Goal: Communication & Community: Answer question/provide support

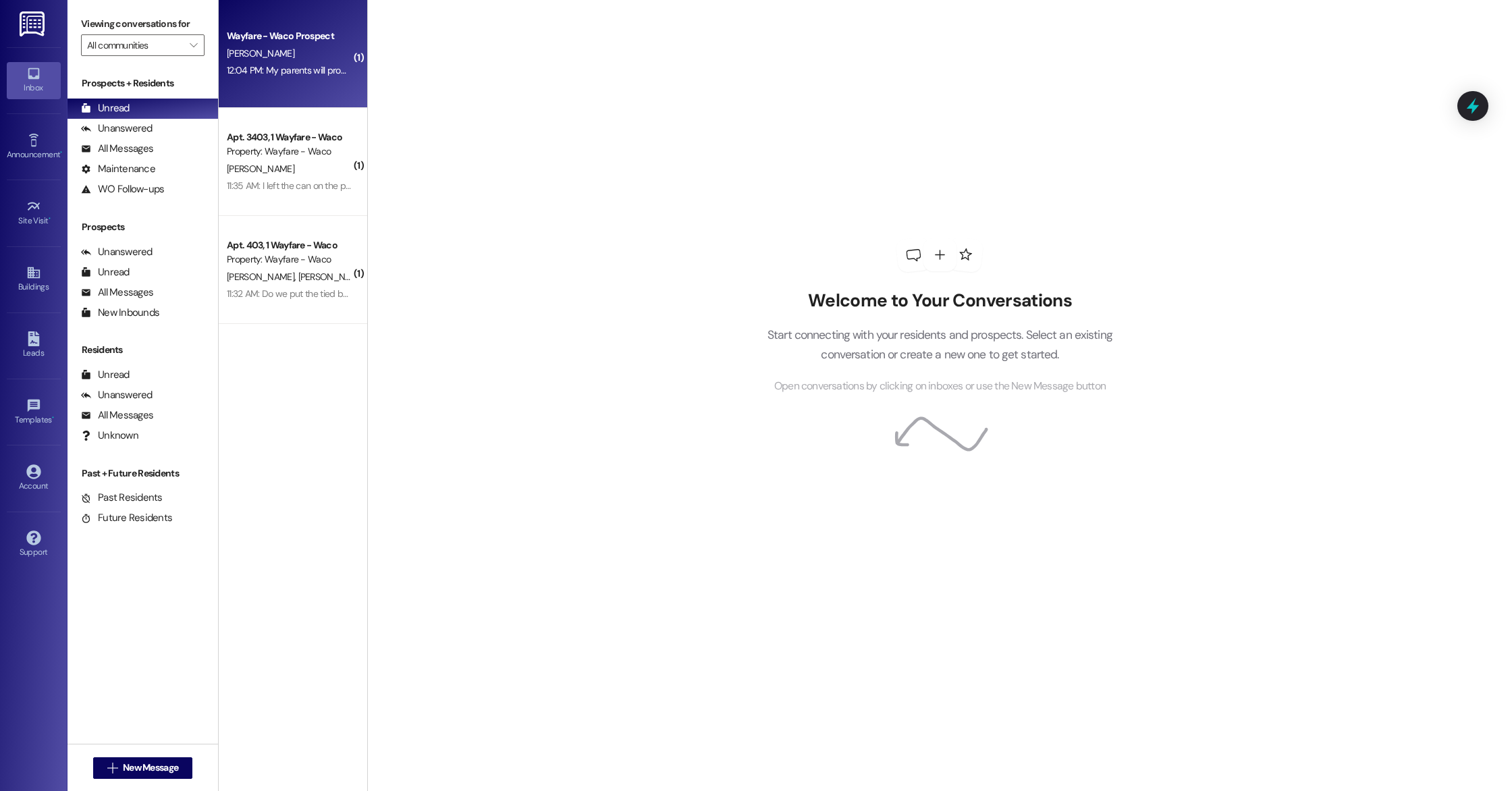
click at [320, 60] on div "[PERSON_NAME]" at bounding box center [289, 53] width 127 height 17
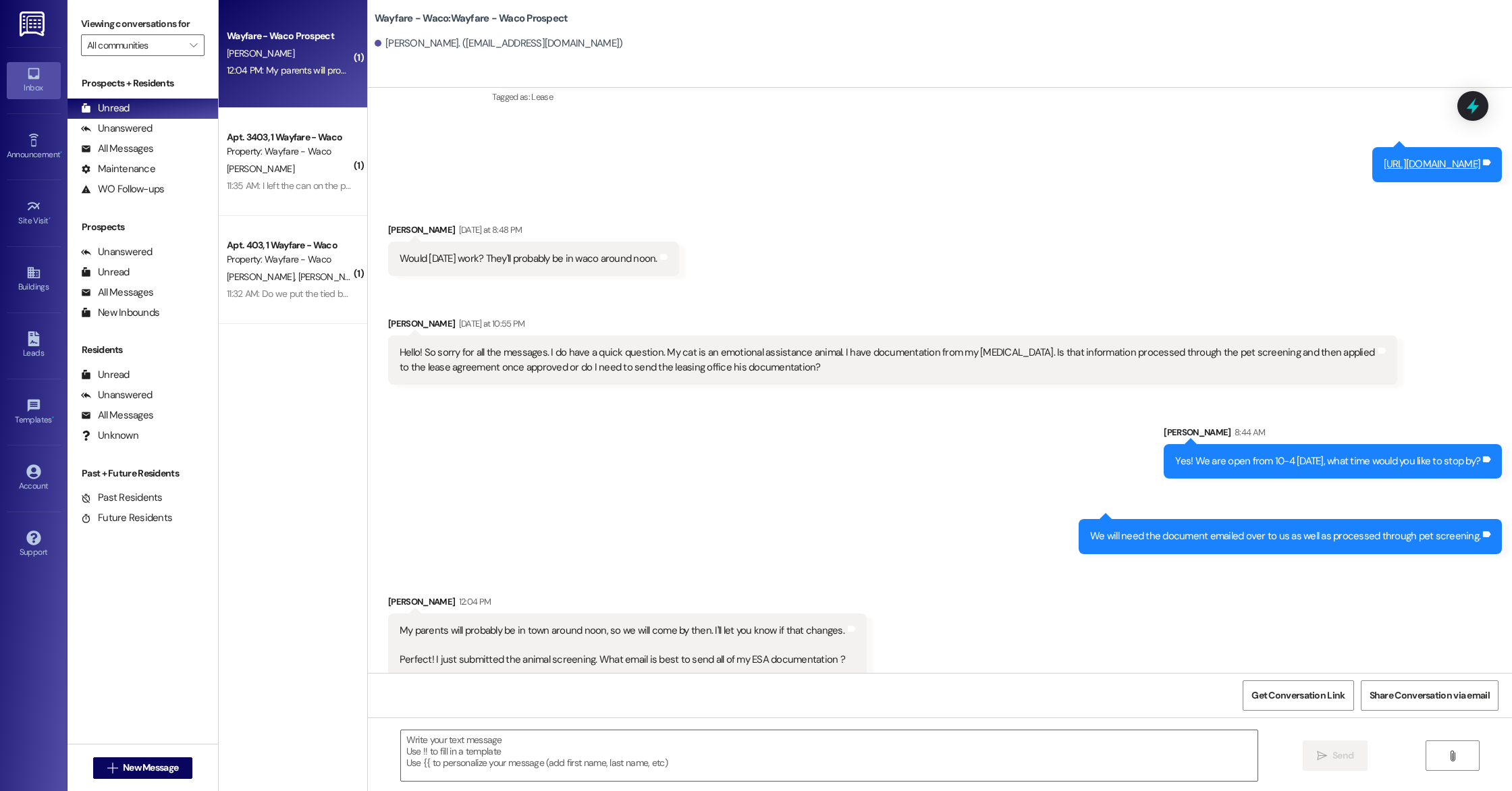
scroll to position [1538, 0]
click at [558, 762] on textarea at bounding box center [829, 756] width 857 height 50
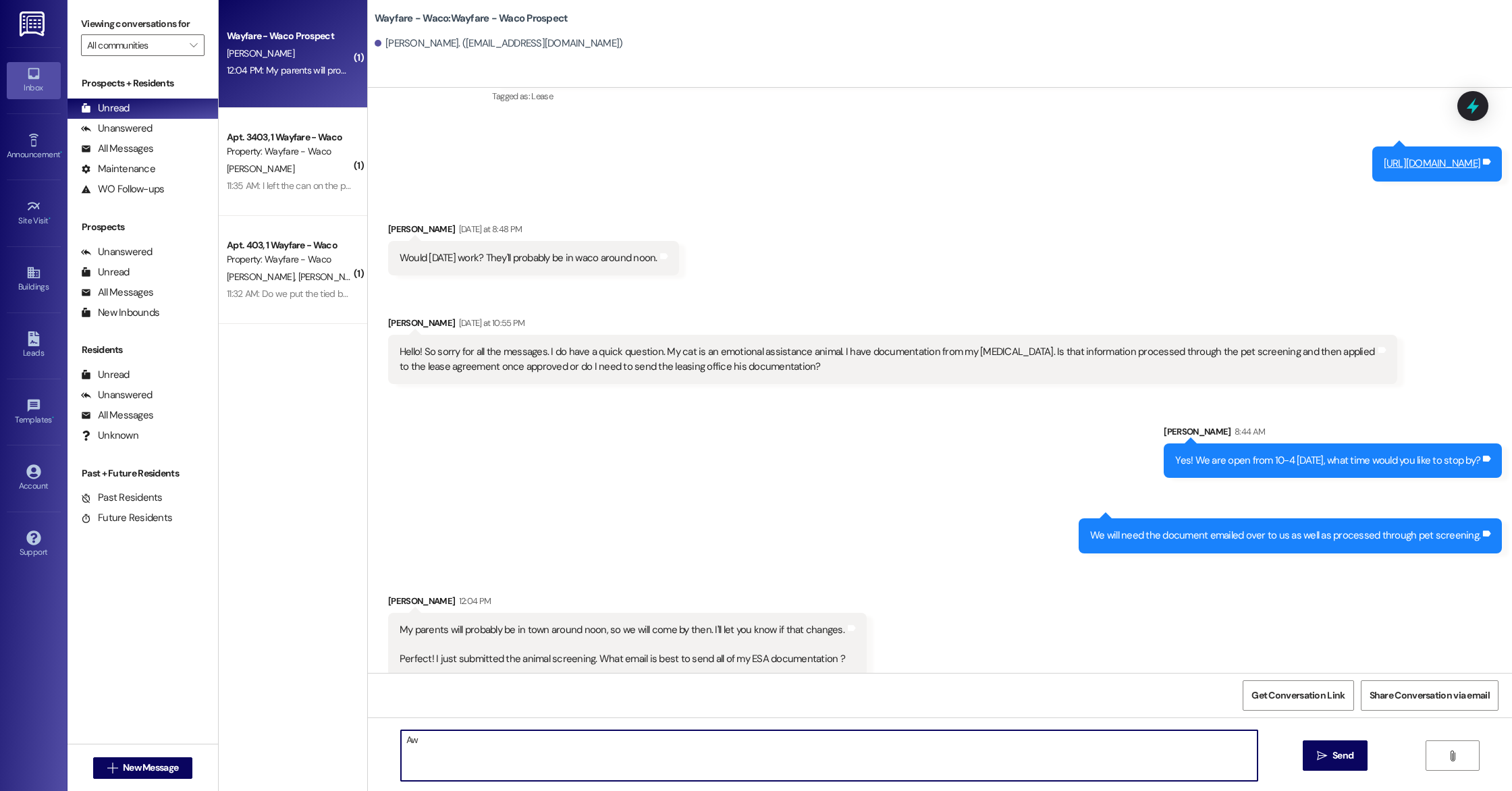
type textarea "A"
type textarea "Sounds good i have you scheduled to tour at 12 [DATE]! You can email it over to…"
click at [1332, 762] on span "Send" at bounding box center [1343, 756] width 21 height 14
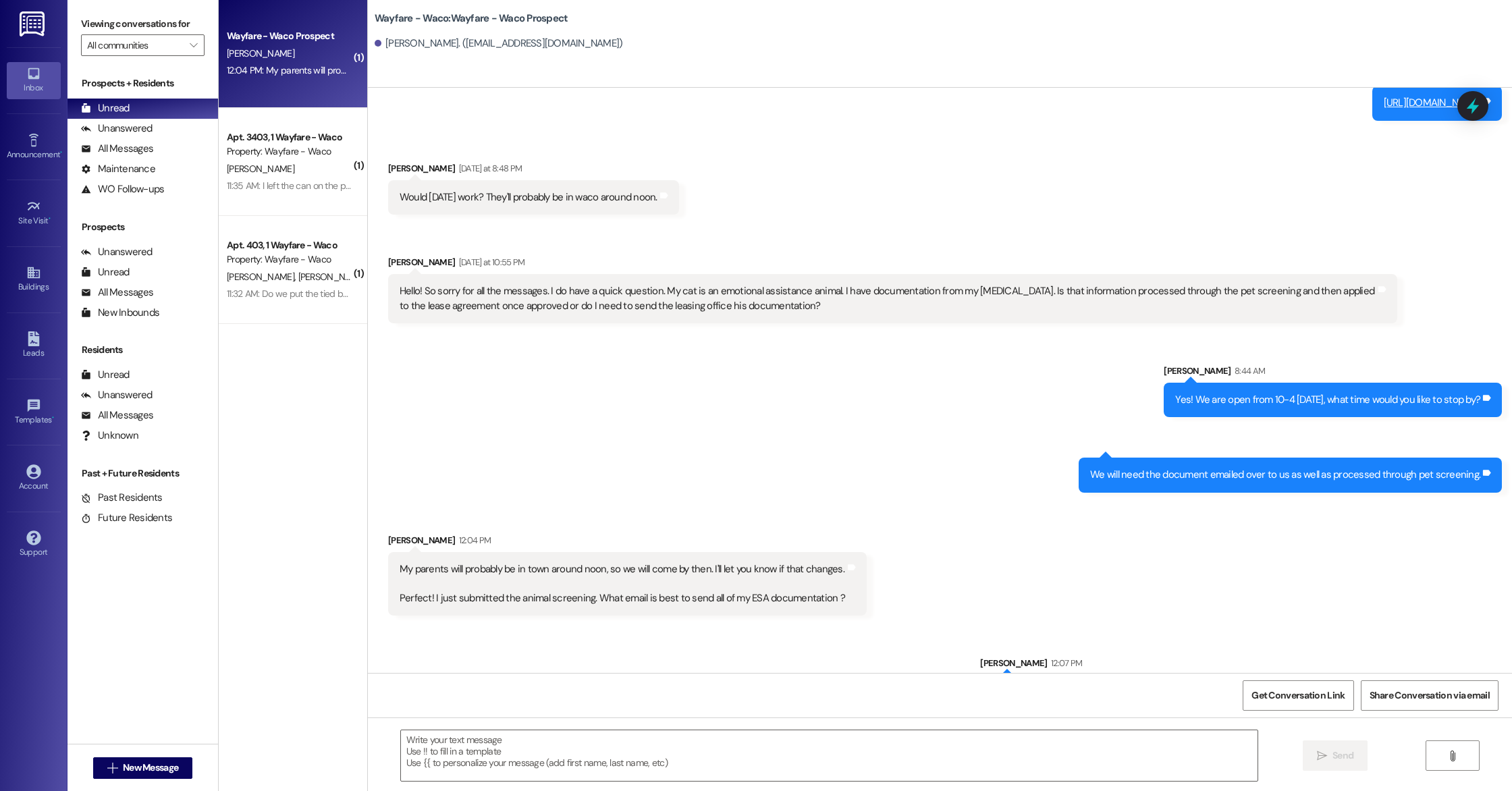
scroll to position [1631, 0]
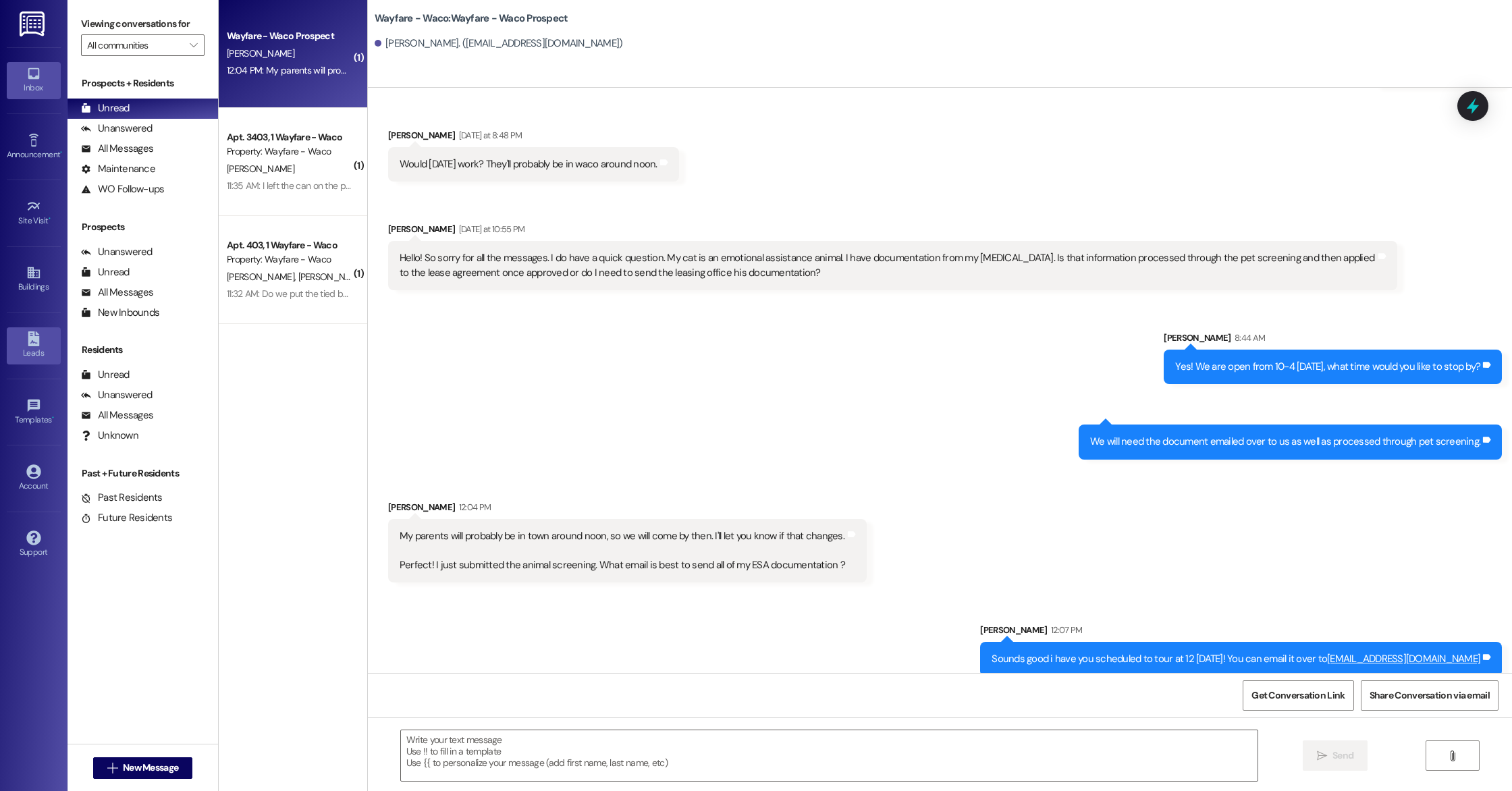
click at [28, 351] on div "Leads" at bounding box center [33, 353] width 67 height 14
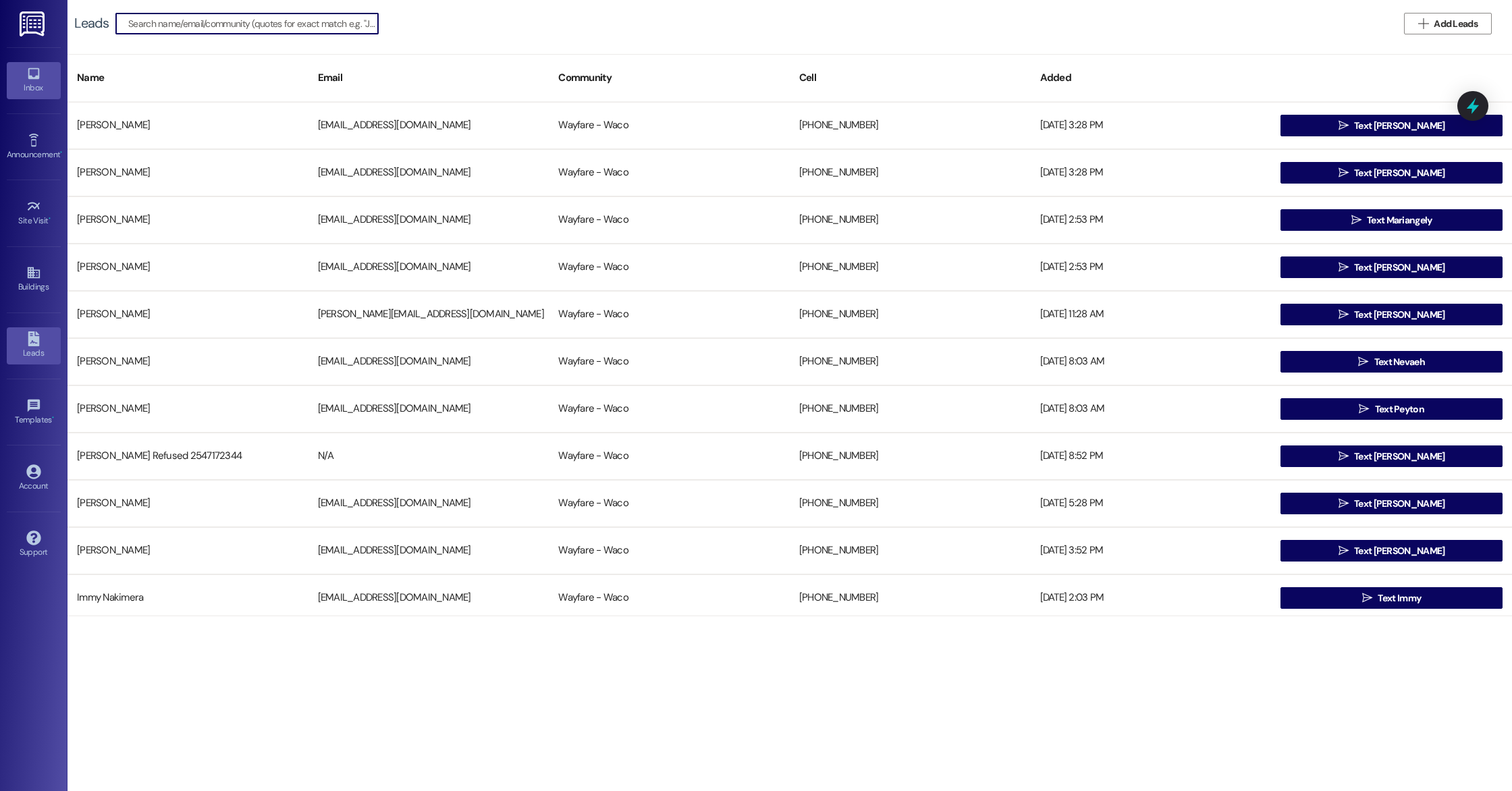
click at [29, 90] on div "Inbox" at bounding box center [33, 88] width 67 height 14
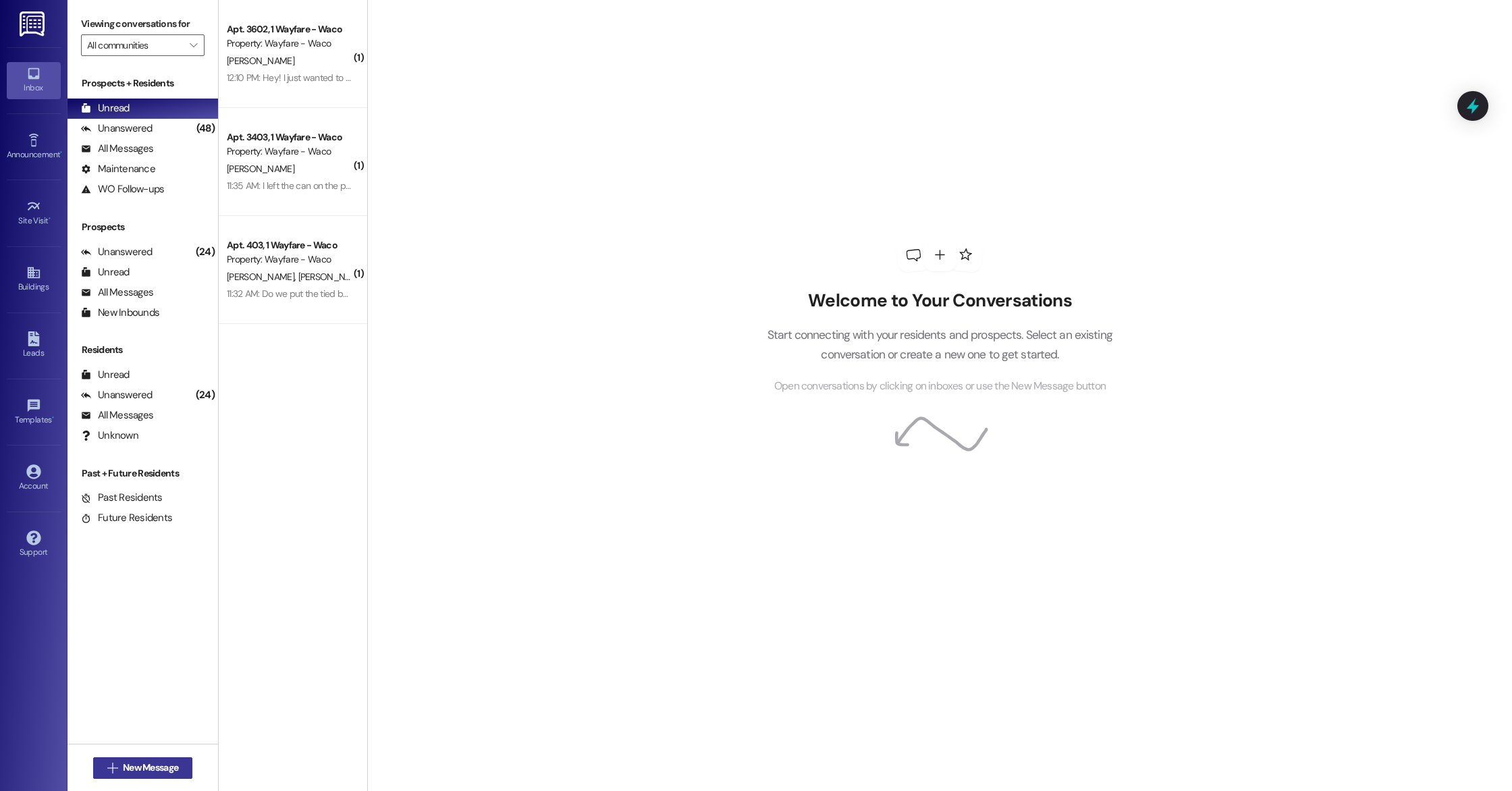
click at [154, 766] on span "New Message" at bounding box center [150, 768] width 55 height 14
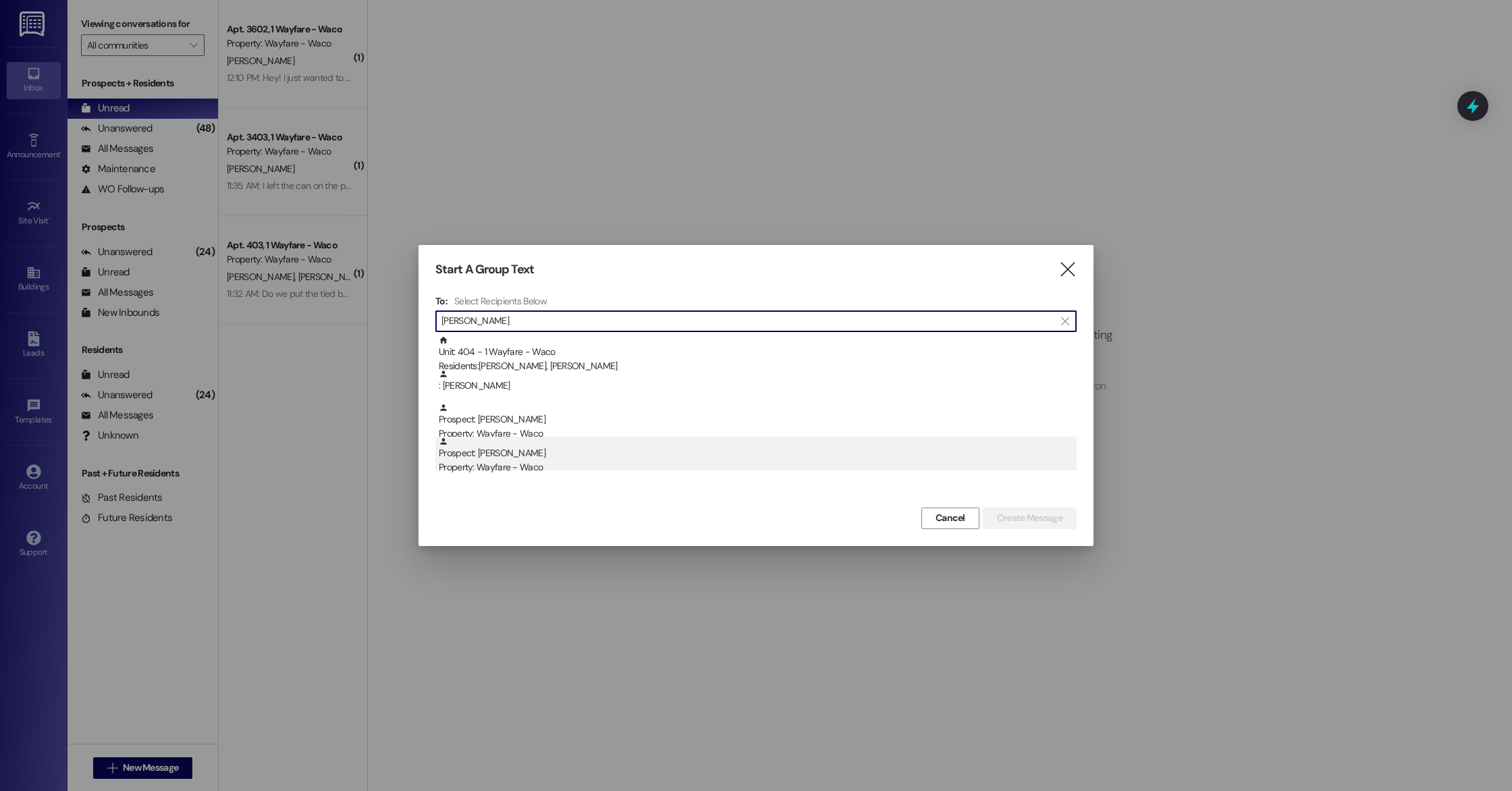
type input "[PERSON_NAME]"
click at [510, 457] on div "Prospect: [PERSON_NAME] Property: Wayfare - Waco" at bounding box center [757, 456] width 638 height 39
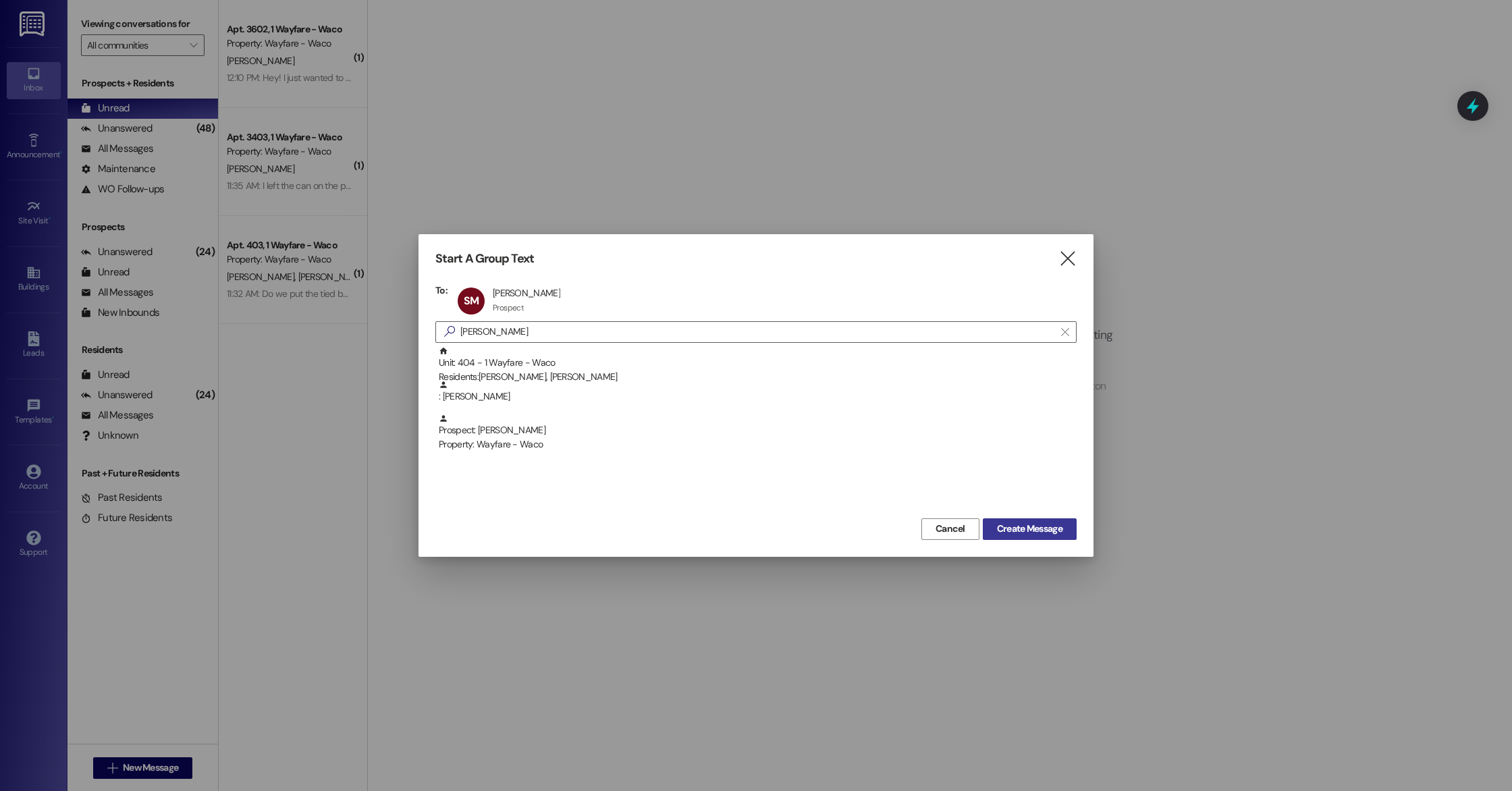
click at [1061, 530] on span "Create Message" at bounding box center [1030, 529] width 65 height 14
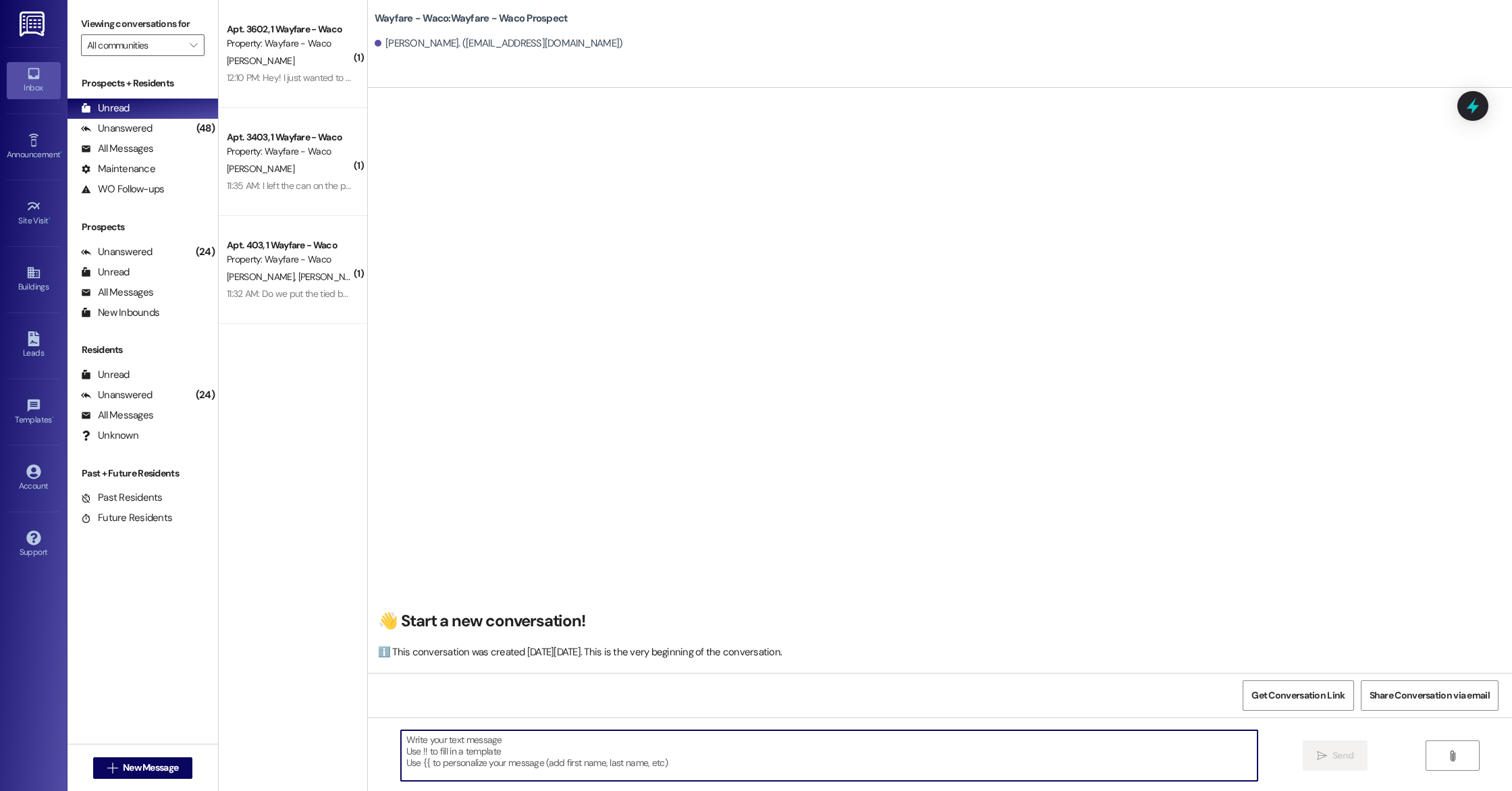
click at [621, 732] on textarea at bounding box center [829, 756] width 857 height 50
click at [601, 747] on textarea at bounding box center [829, 756] width 857 height 50
paste textarea "Hello (____), I wanted to touch base with you and see if you were still interes…"
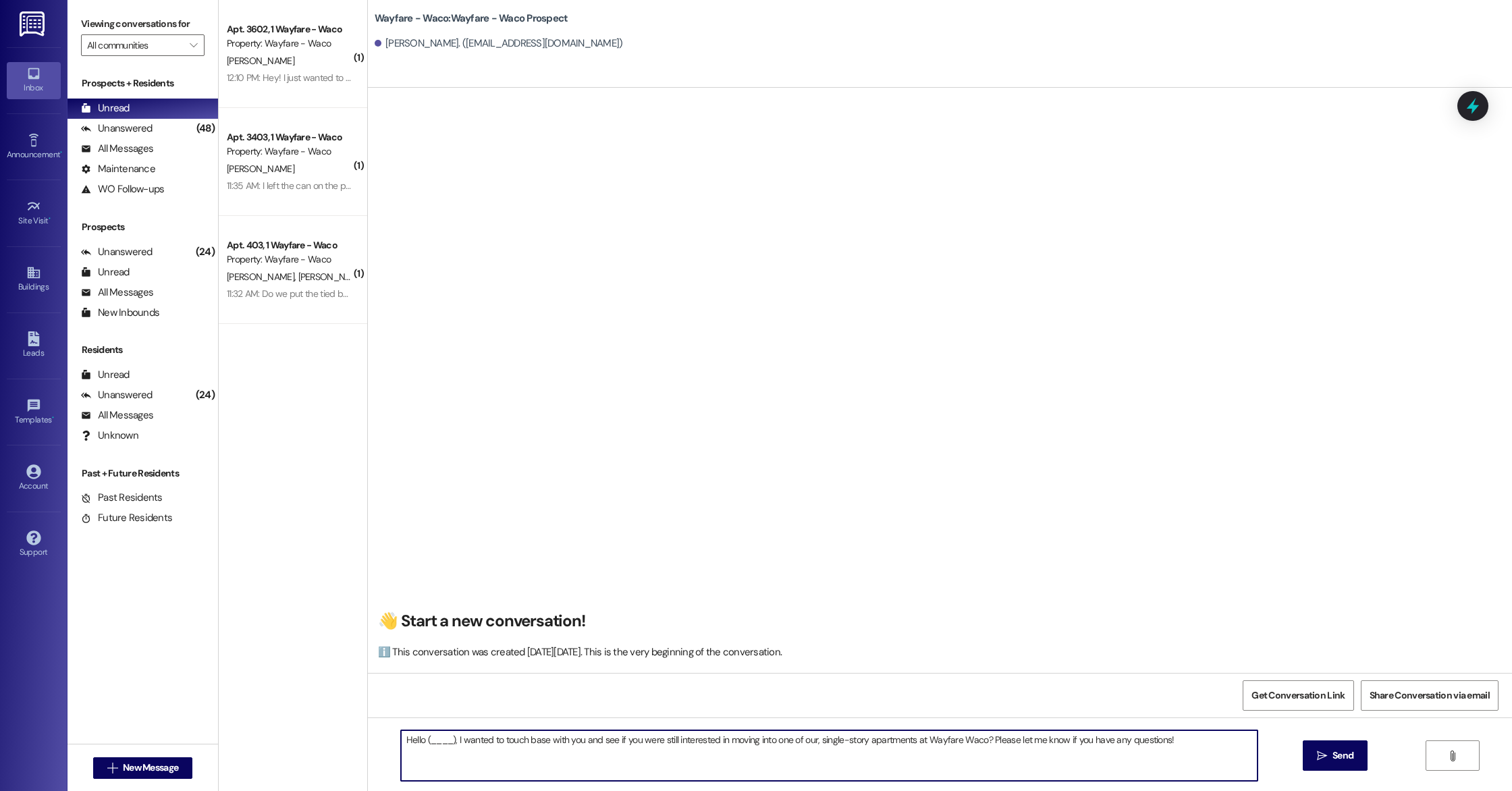
click at [444, 742] on textarea "Hello (____), I wanted to touch base with you and see if you were still interes…" at bounding box center [829, 756] width 857 height 50
type textarea "Hello [PERSON_NAME], I wanted to touch base with you and see if you were still …"
click at [1351, 760] on span "Send" at bounding box center [1343, 756] width 21 height 14
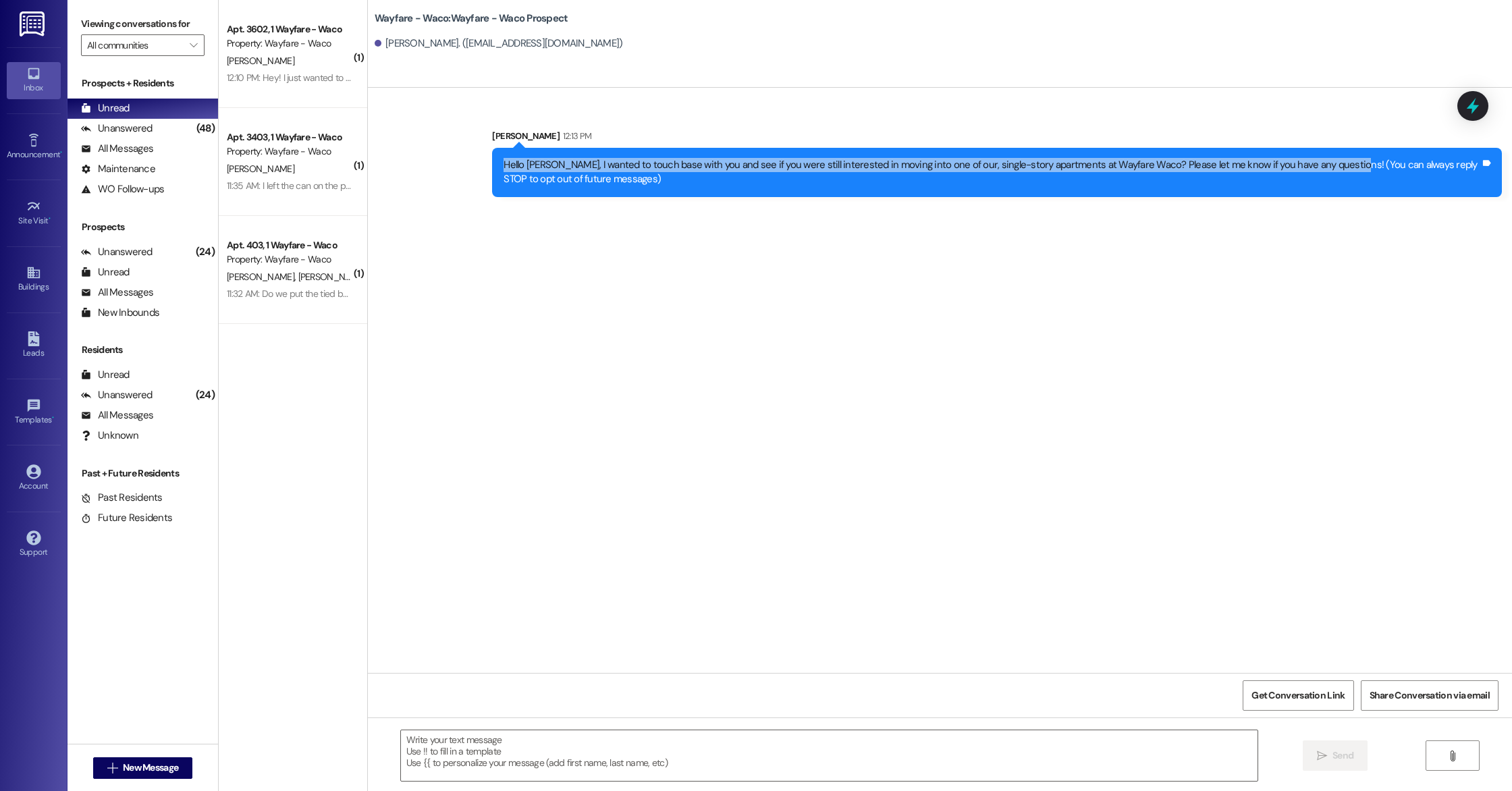
drag, startPoint x: 490, startPoint y: 164, endPoint x: 1325, endPoint y: 162, distance: 835.0
click at [1325, 162] on div "Hello [PERSON_NAME], I wanted to touch base with you and see if you were still …" at bounding box center [997, 172] width 1010 height 49
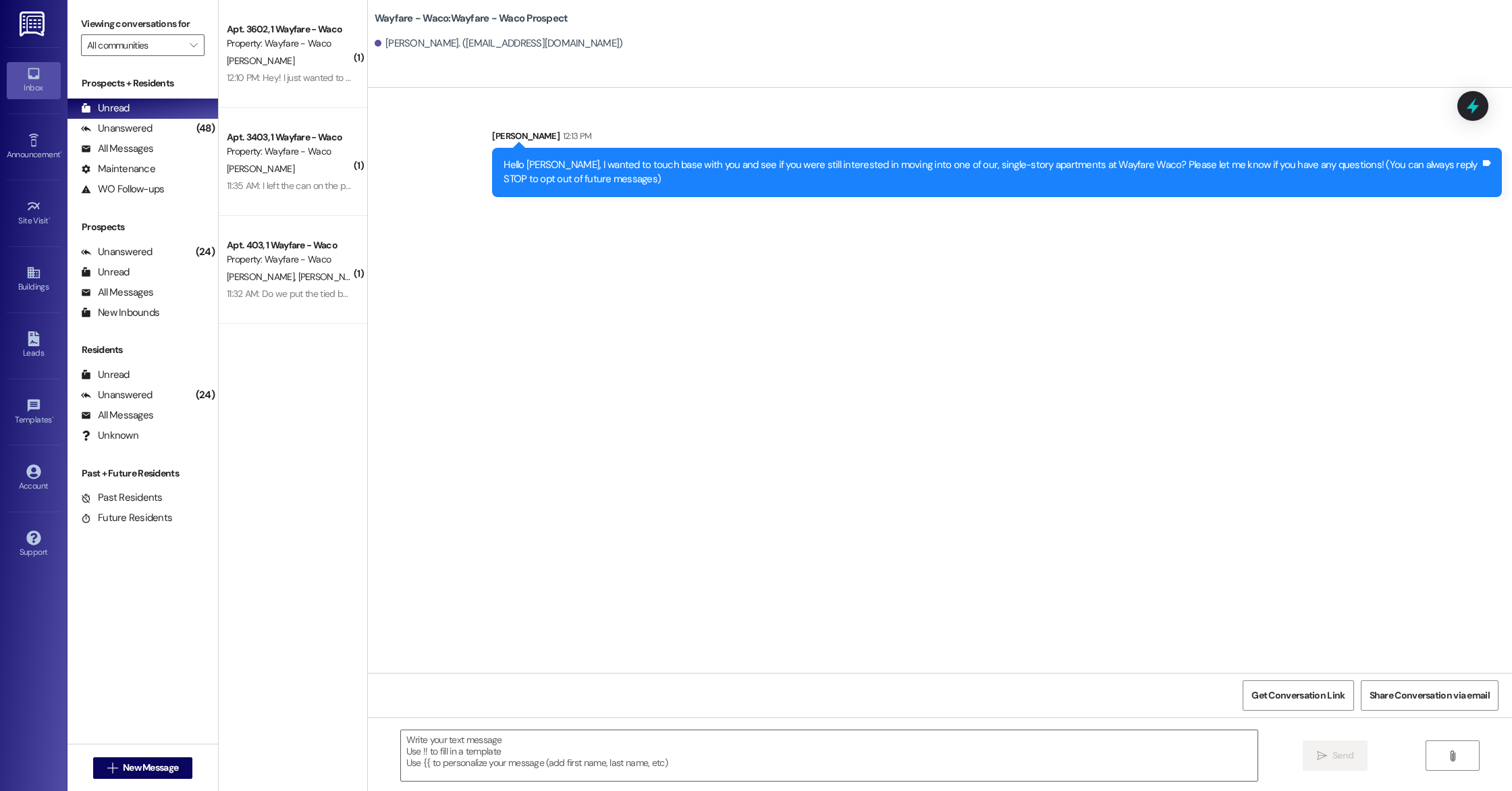
click at [817, 101] on div "Sent via SMS [PERSON_NAME] 12:13 PM Hello [PERSON_NAME], I wanted to touch base…" at bounding box center [940, 153] width 1144 height 109
click at [41, 411] on icon at bounding box center [34, 406] width 15 height 15
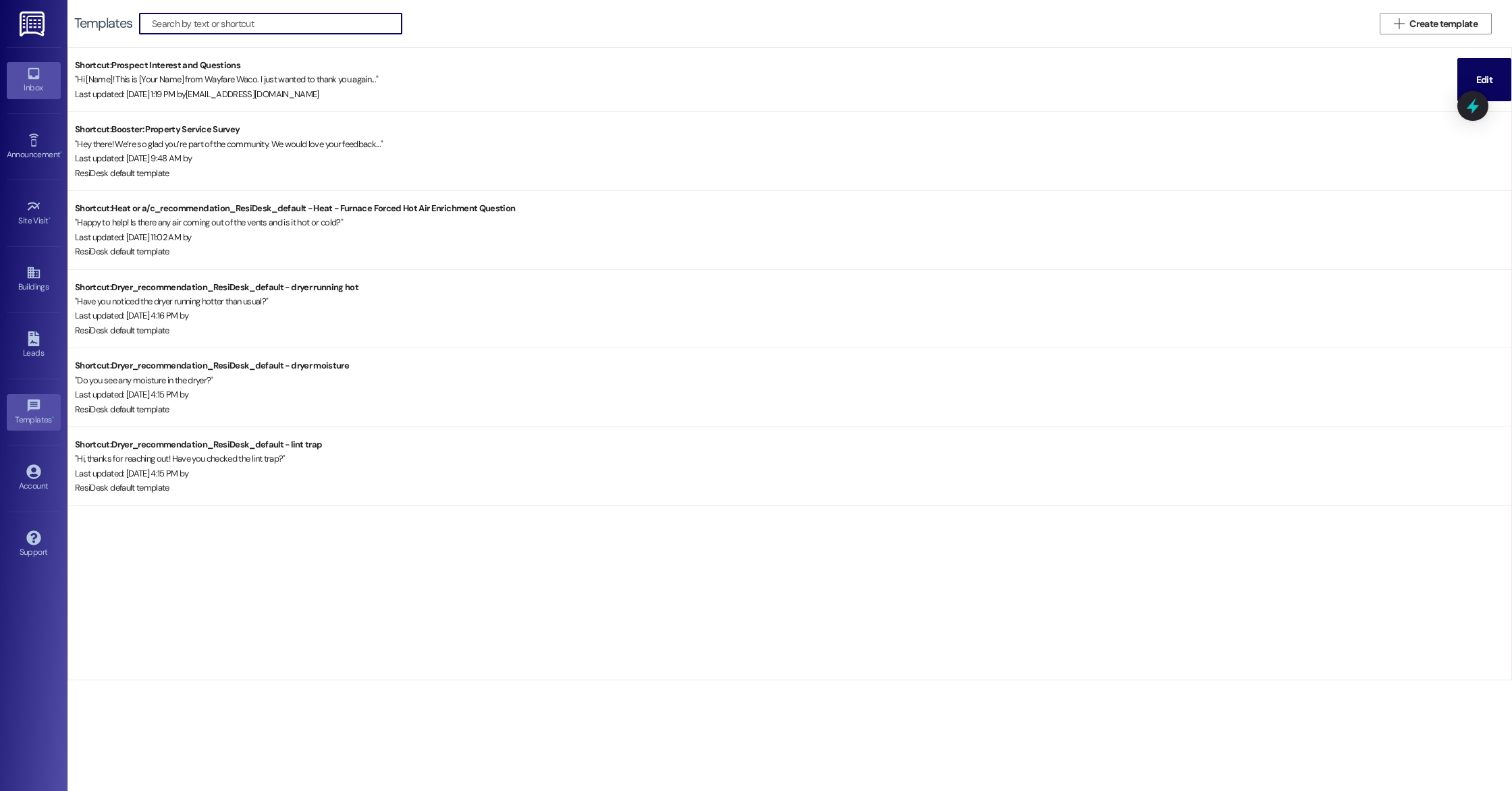
click at [27, 78] on icon at bounding box center [34, 74] width 15 height 15
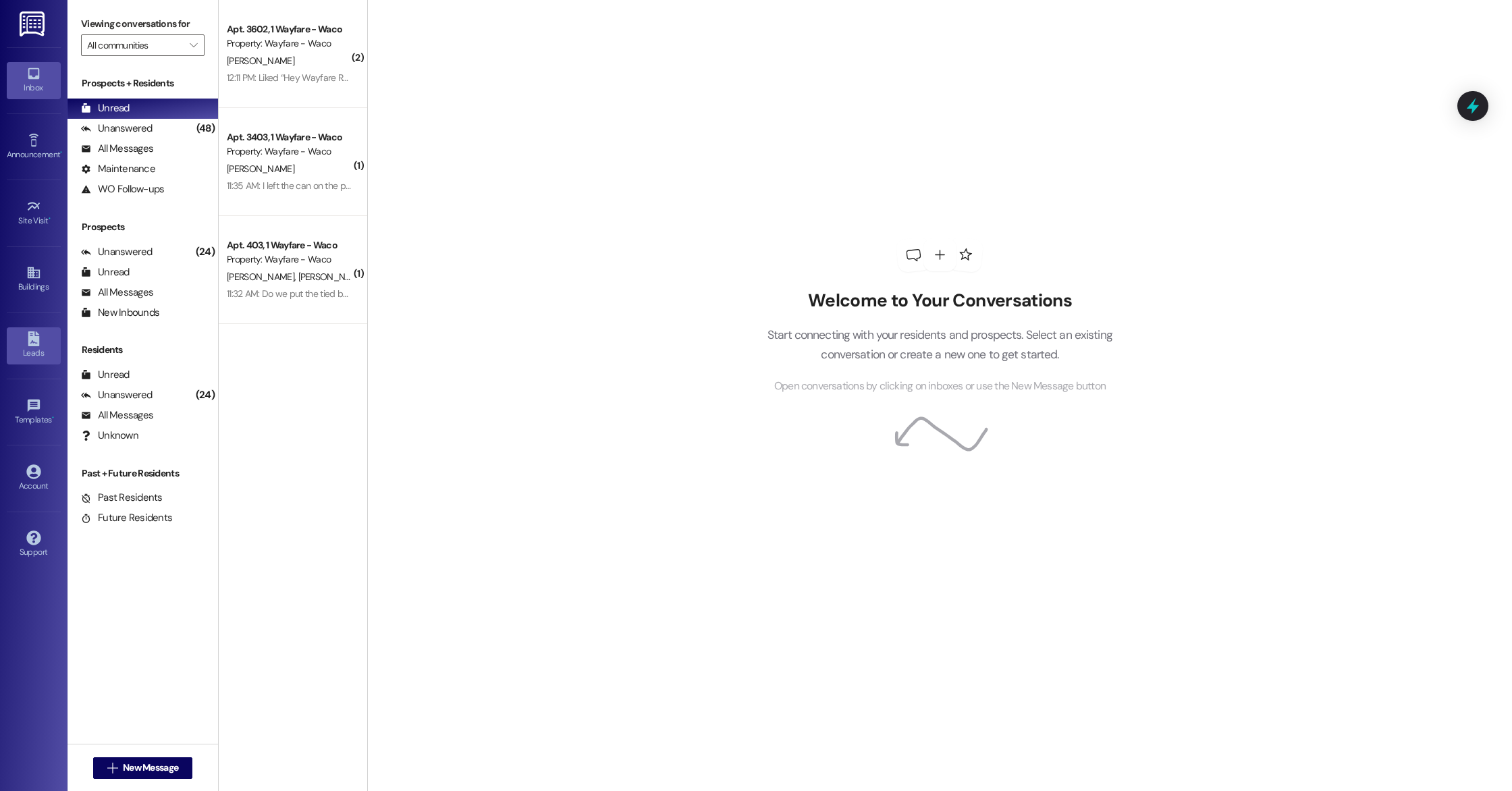
click at [29, 359] on div "Leads" at bounding box center [33, 353] width 67 height 14
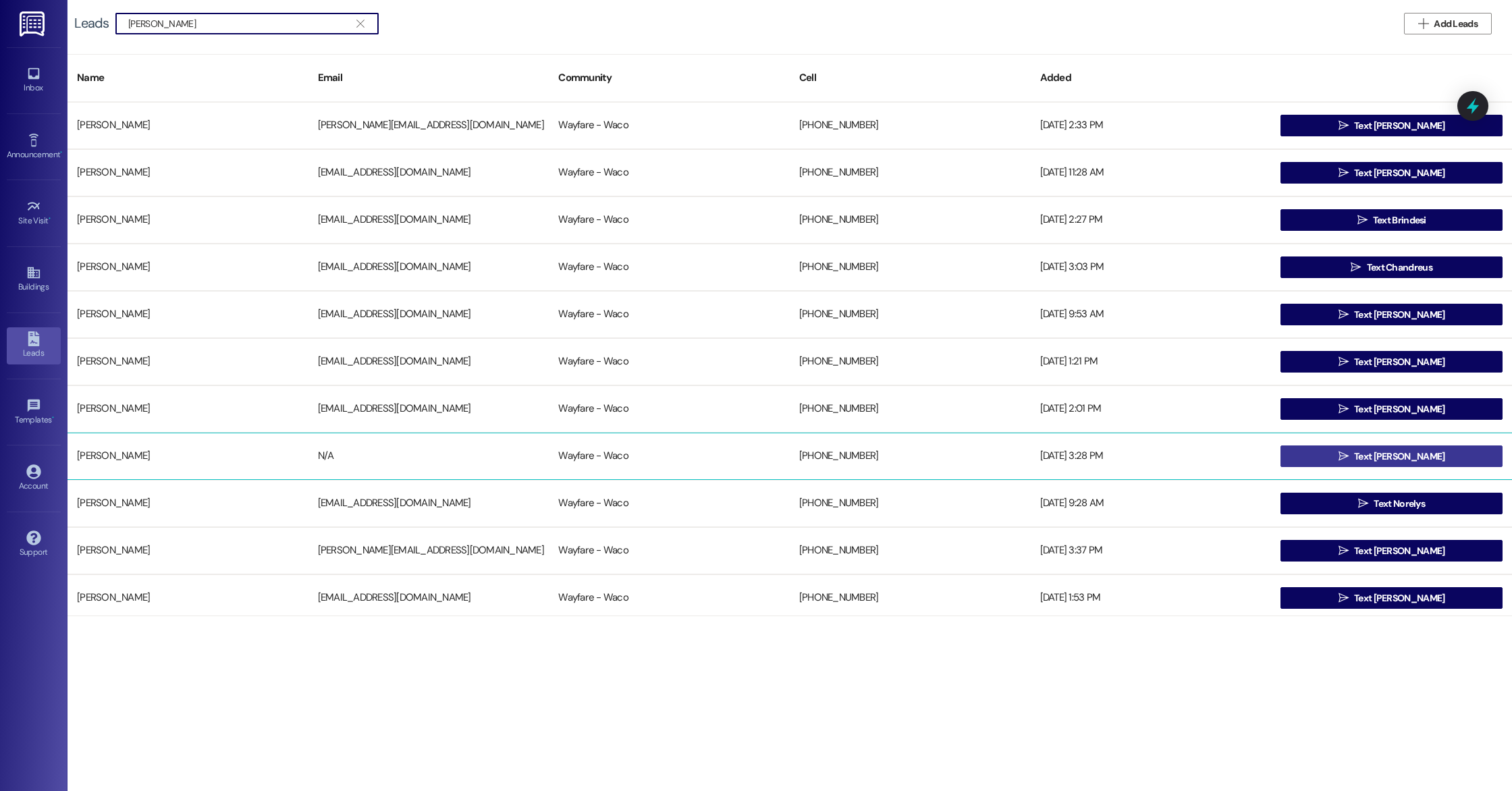
type input "[PERSON_NAME]"
click at [1413, 454] on span "Text [PERSON_NAME]" at bounding box center [1399, 457] width 91 height 14
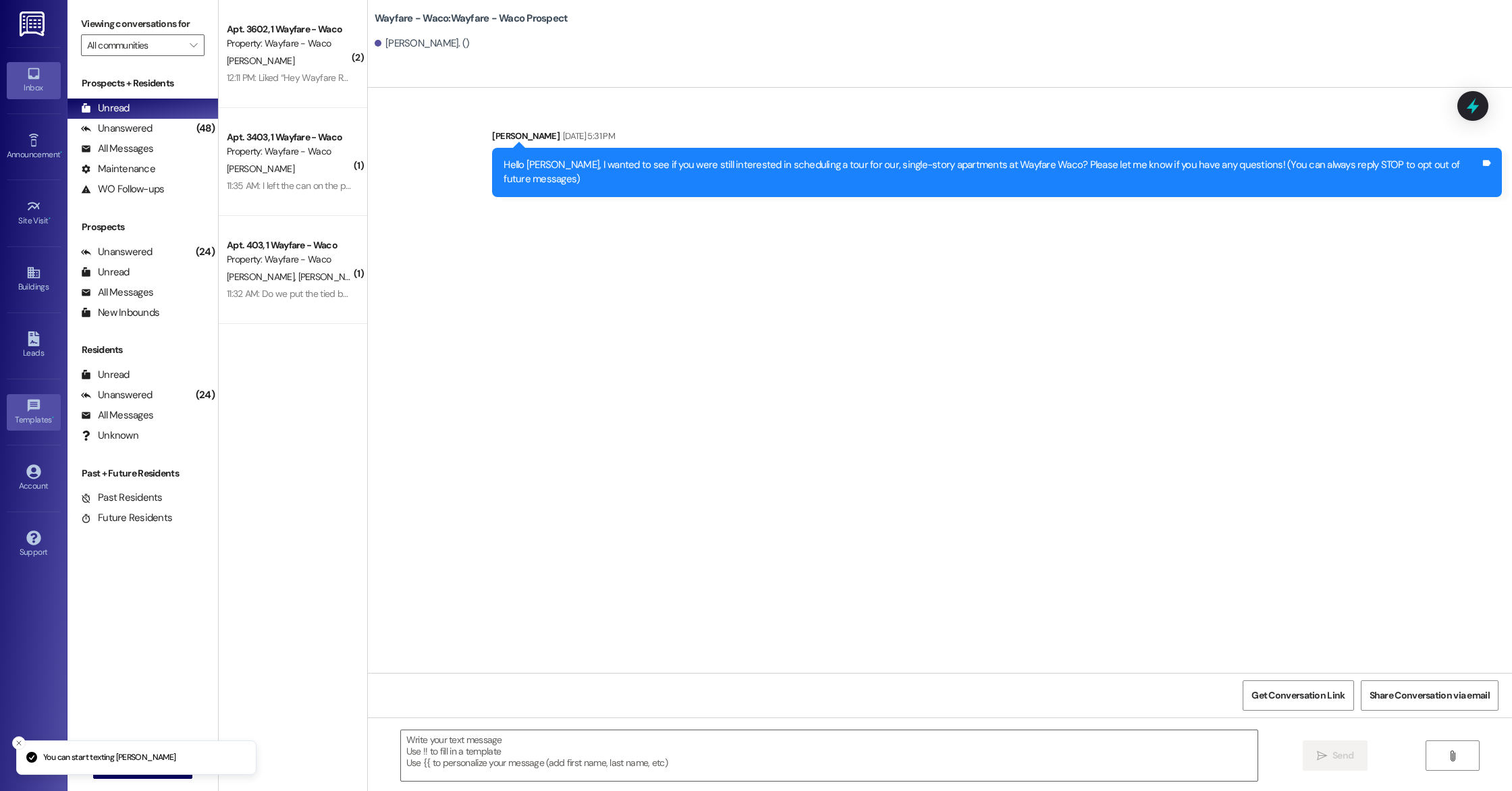
click at [33, 415] on div "Templates •" at bounding box center [33, 420] width 67 height 14
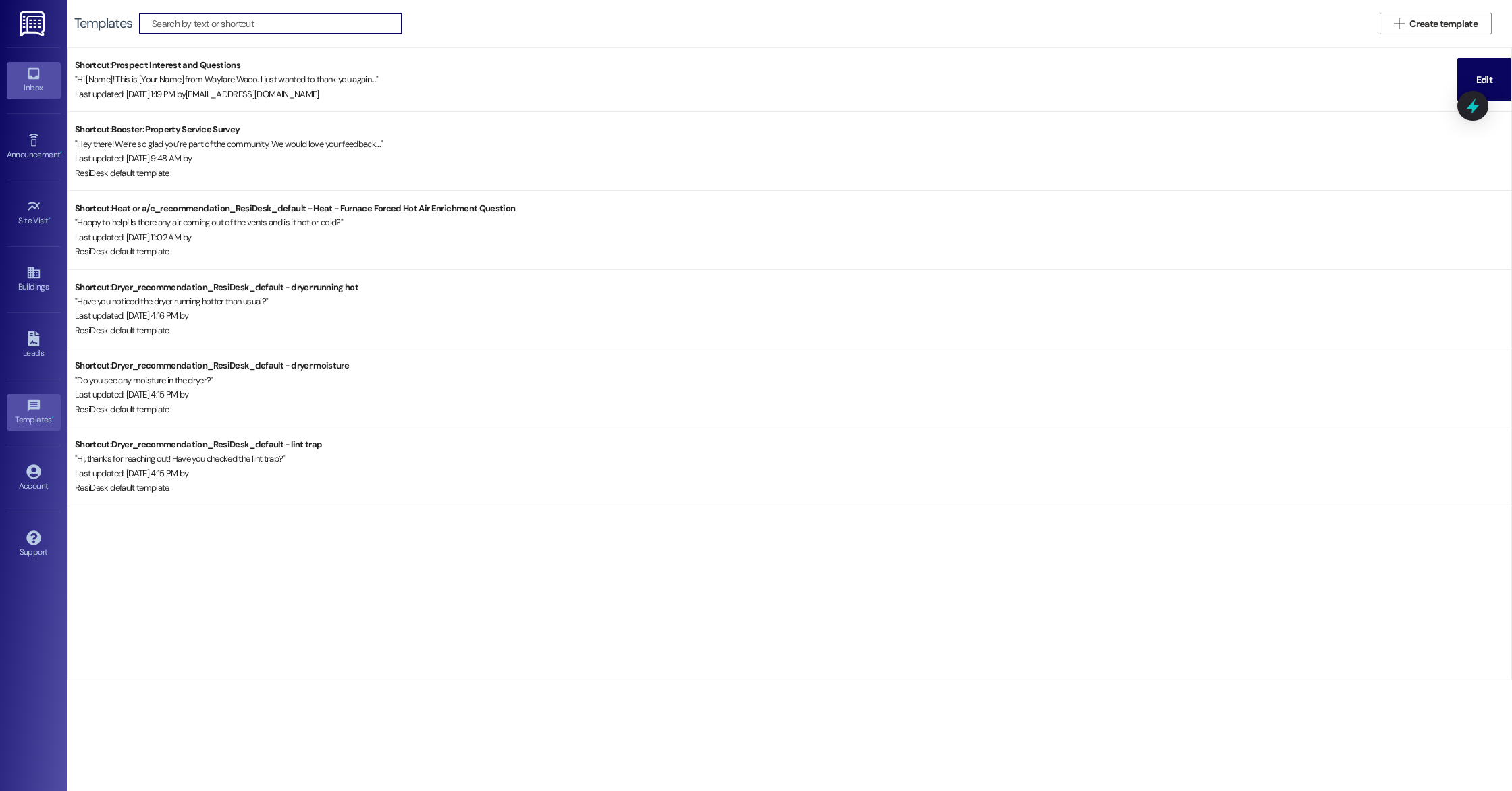
click at [34, 92] on div "Inbox" at bounding box center [33, 88] width 67 height 14
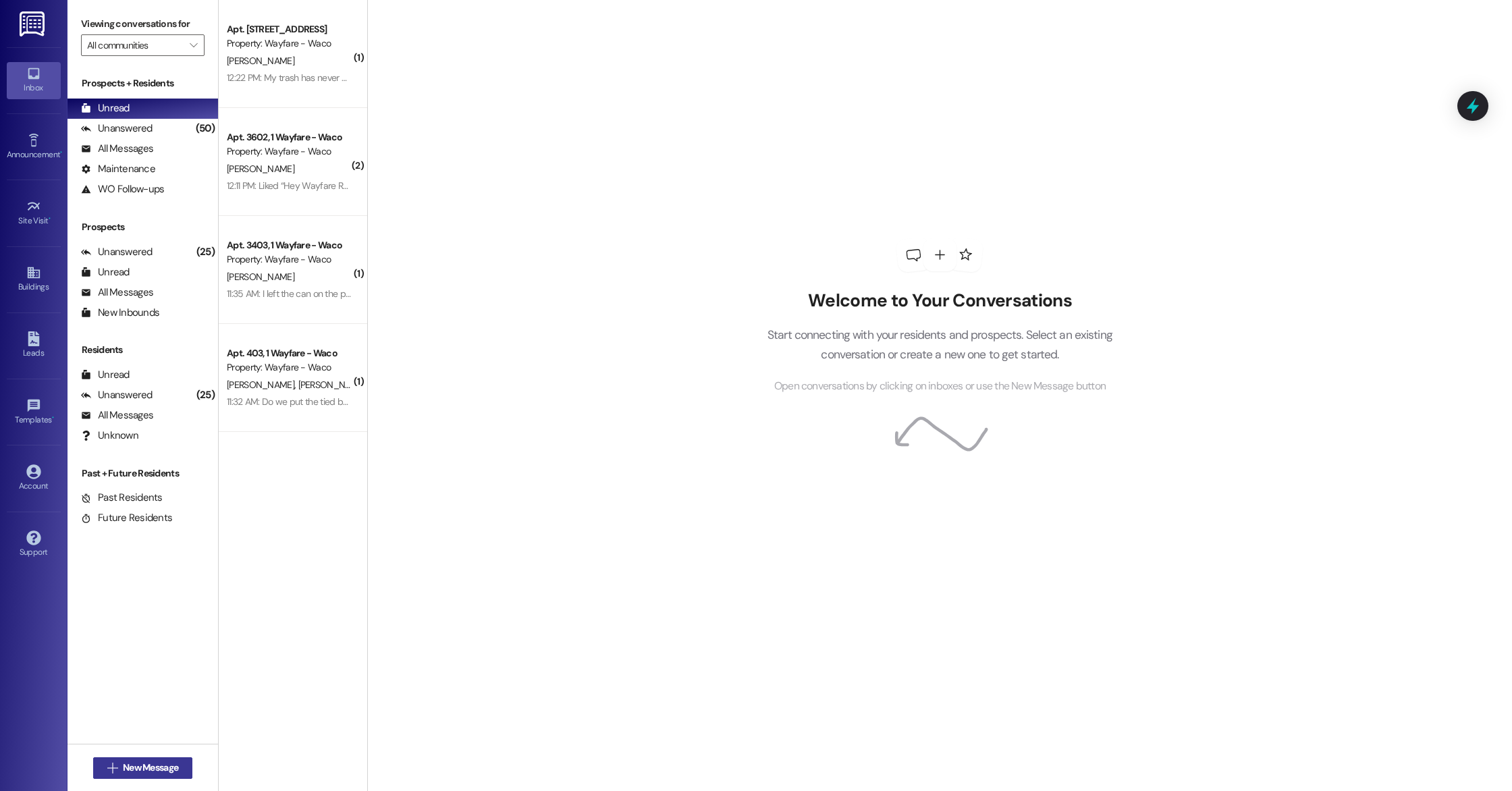
click at [118, 760] on button " New Message" at bounding box center [143, 769] width 100 height 22
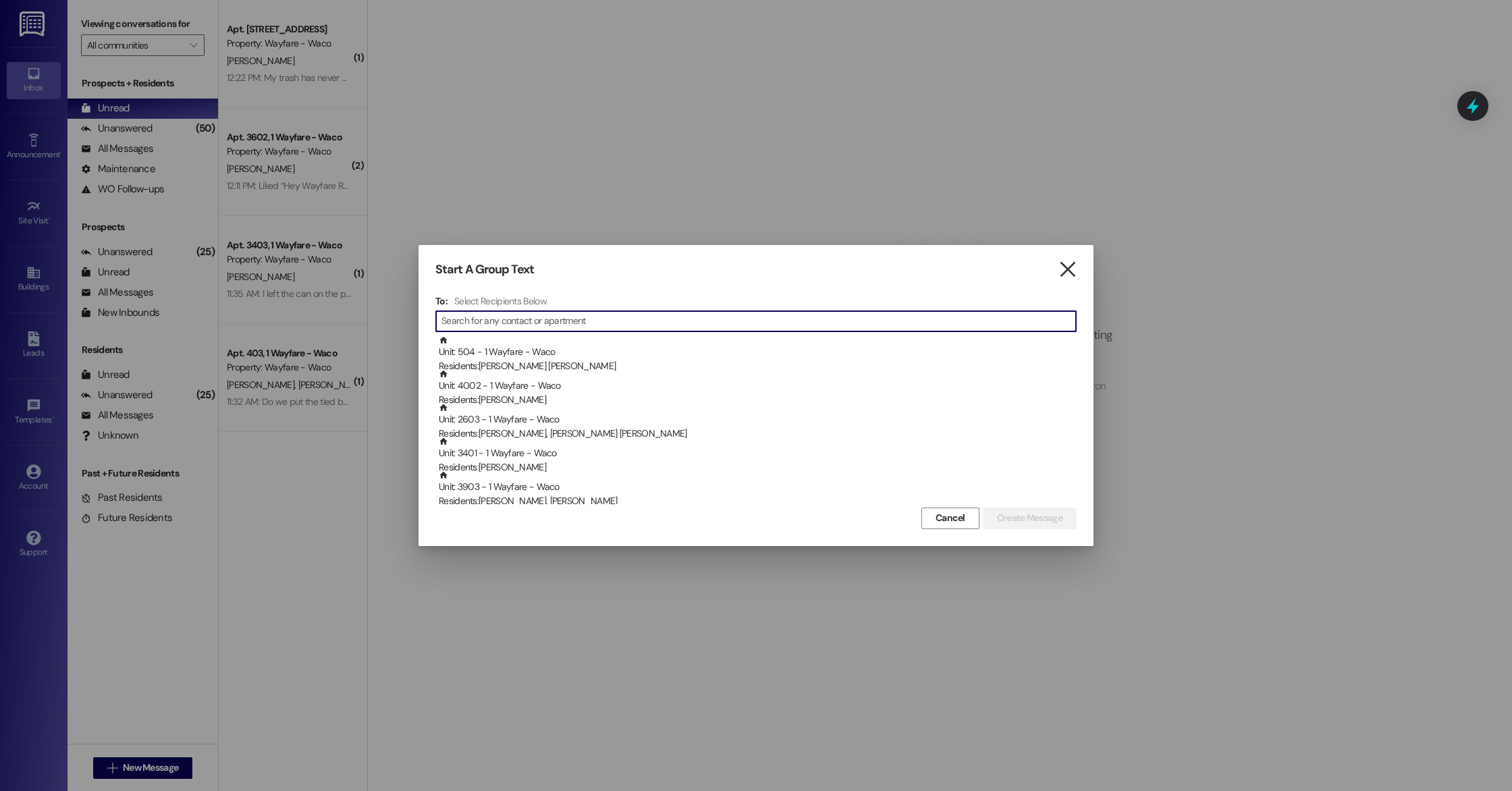
click at [1074, 271] on icon "" at bounding box center [1067, 270] width 18 height 14
